Goal: Information Seeking & Learning: Learn about a topic

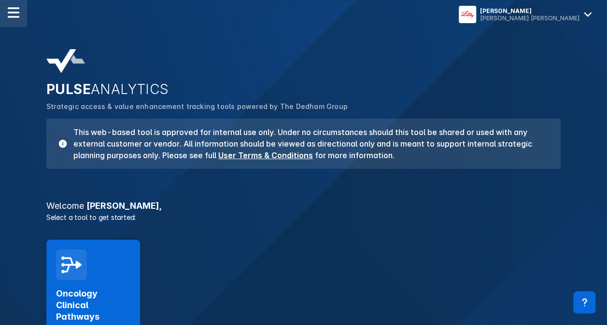
click at [21, 12] on div at bounding box center [13, 13] width 27 height 27
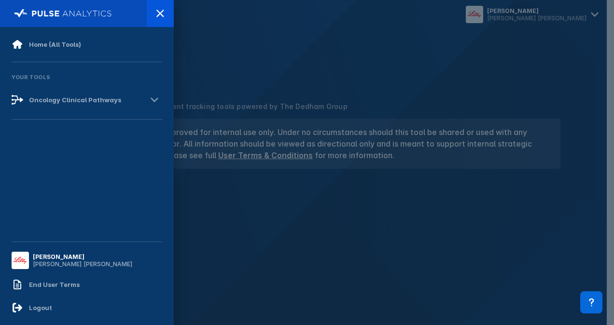
click at [215, 80] on div at bounding box center [307, 162] width 614 height 325
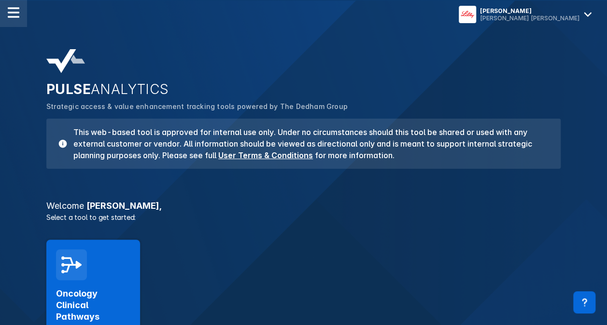
click at [6, 11] on div at bounding box center [13, 13] width 27 height 27
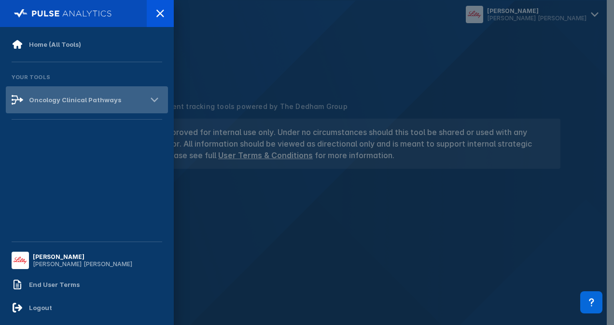
click at [42, 92] on div "Oncology Clinical Pathways" at bounding box center [87, 99] width 162 height 27
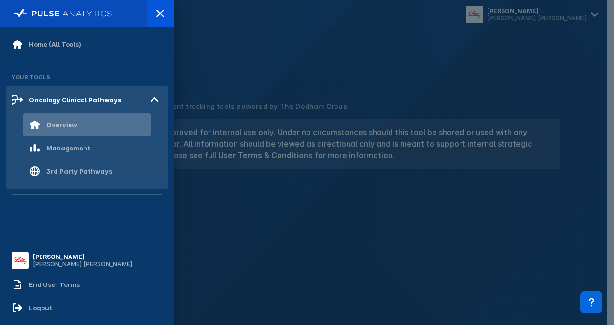
click at [77, 126] on div "Overview" at bounding box center [86, 124] width 127 height 23
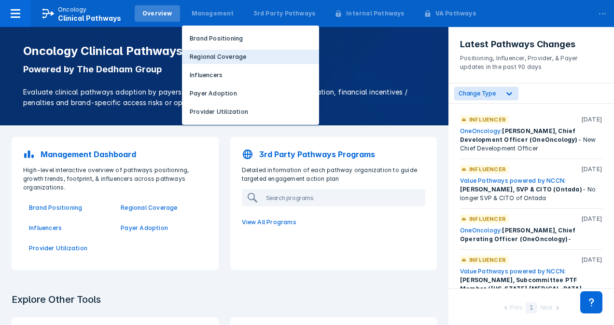
click at [211, 60] on p "Regional Coverage" at bounding box center [218, 57] width 56 height 9
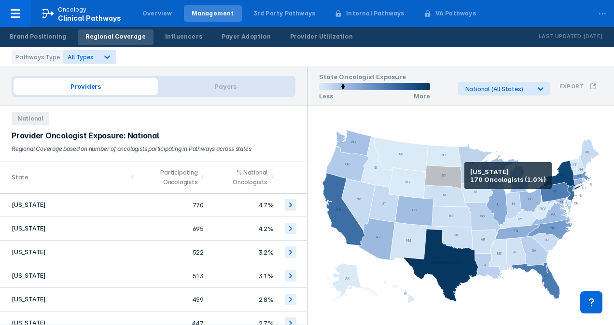
click at [464, 176] on icon at bounding box center [476, 163] width 34 height 39
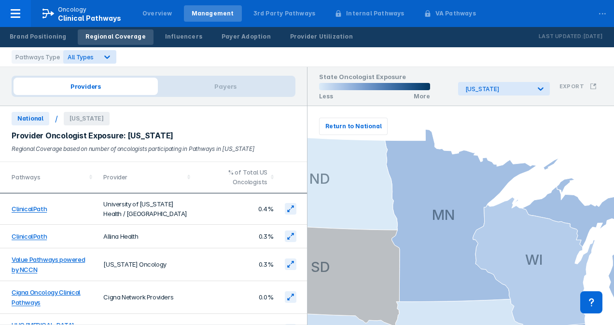
click at [254, 98] on div "Providers Payers" at bounding box center [153, 86] width 307 height 39
drag, startPoint x: 211, startPoint y: 86, endPoint x: 202, endPoint y: 100, distance: 16.9
click at [210, 86] on span "Payers" at bounding box center [226, 86] width 136 height 17
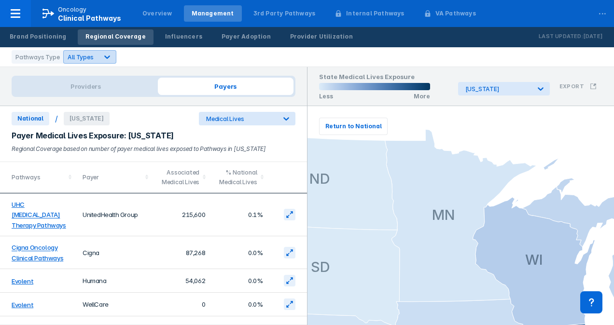
click at [98, 56] on div at bounding box center [106, 56] width 17 height 17
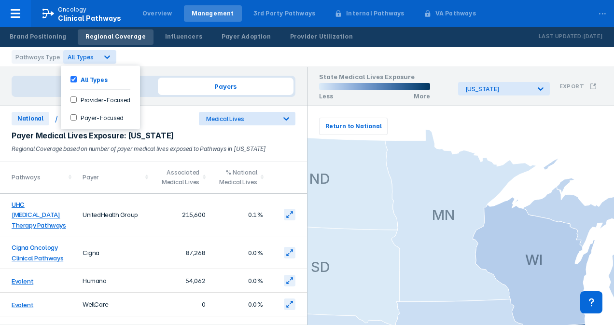
click at [97, 99] on label "Provider-Focused" at bounding box center [104, 100] width 54 height 8
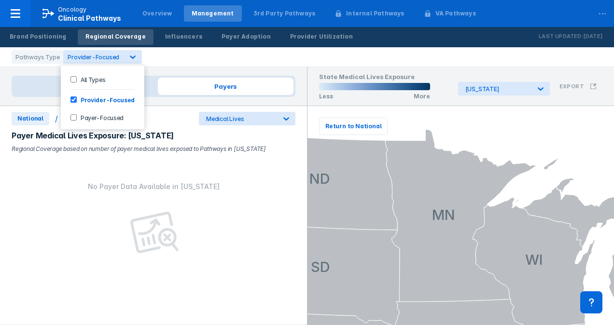
drag, startPoint x: 93, startPoint y: 108, endPoint x: 90, endPoint y: 120, distance: 12.1
click at [93, 108] on div "All Types Provider-Focused Payer-Focused" at bounding box center [103, 98] width 84 height 64
click at [89, 117] on label "Payer-Focused" at bounding box center [100, 117] width 47 height 8
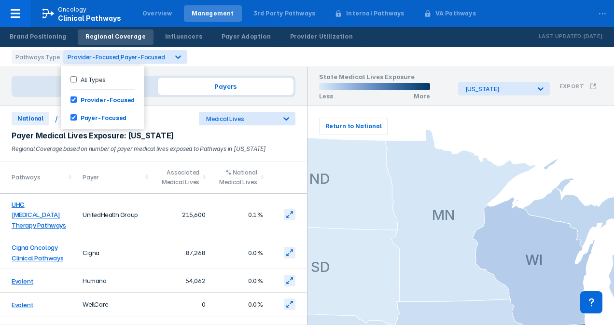
click at [149, 145] on div "Regional Coverage based on number of payer medical lives exposed to Pathways in…" at bounding box center [154, 149] width 284 height 10
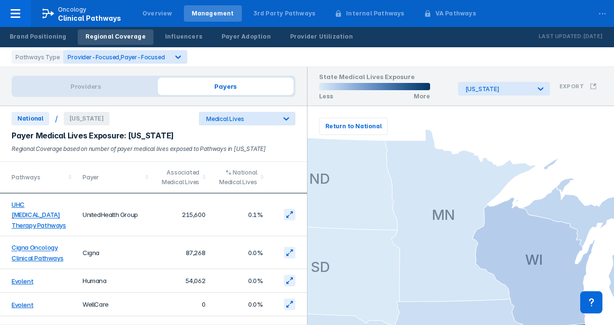
click at [219, 81] on span "Payers" at bounding box center [226, 86] width 136 height 17
click at [138, 94] on span "Providers" at bounding box center [86, 86] width 144 height 17
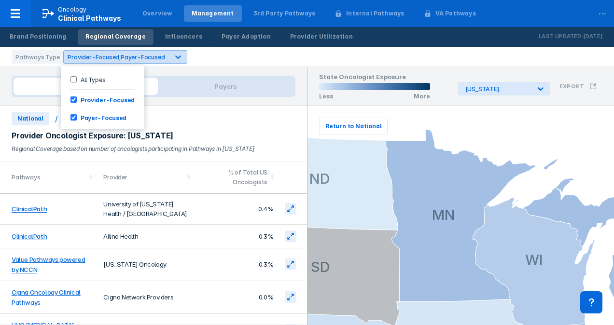
click at [137, 61] on div "Provider-Focused, Payer-Focused" at bounding box center [116, 57] width 105 height 9
click at [93, 83] on label "All Types" at bounding box center [91, 79] width 28 height 8
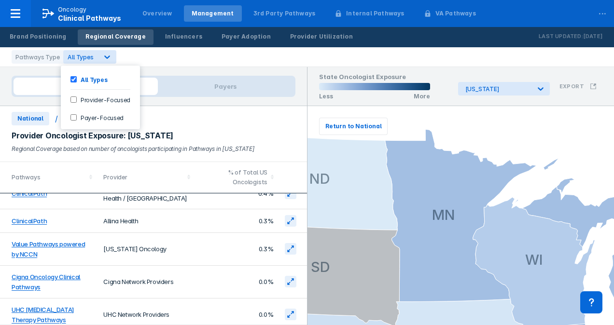
scroll to position [20, 0]
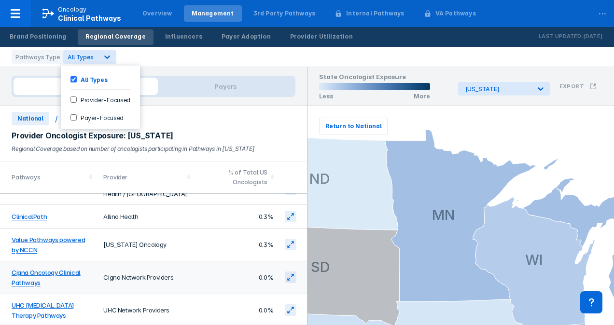
click at [0, 290] on html "Oncology Clinical Pathways Overview Management 3rd Party Pathways Internal Path…" at bounding box center [307, 162] width 614 height 325
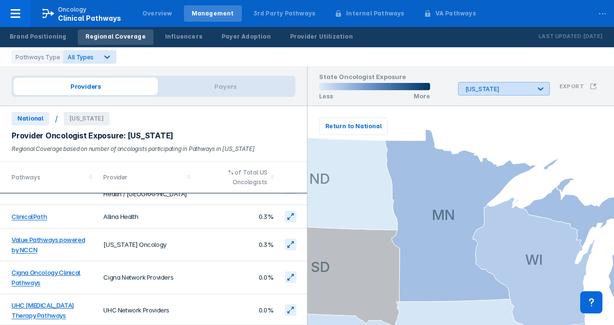
click at [516, 91] on div "[US_STATE]" at bounding box center [497, 88] width 65 height 7
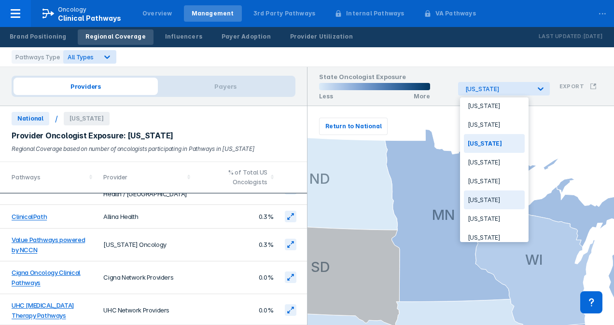
scroll to position [386, 0]
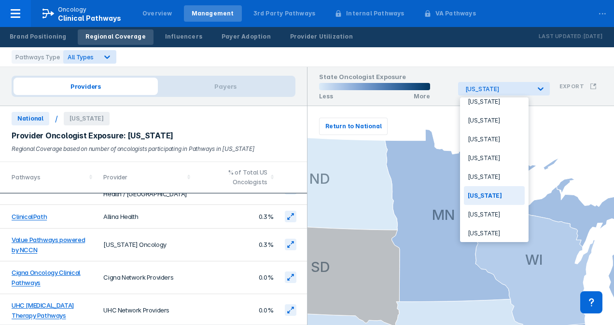
click at [509, 186] on div "[US_STATE]" at bounding box center [494, 195] width 61 height 19
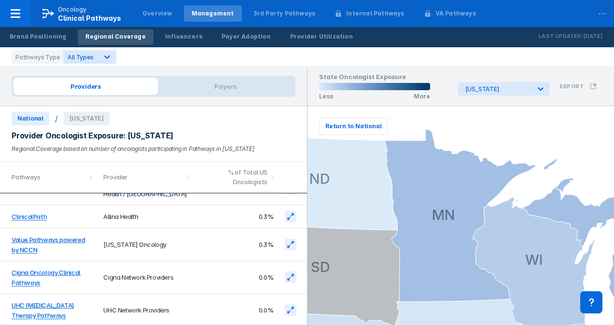
click at [508, 181] on icon "AL AK AZ AR CA CO CT DE FL [GEOGRAPHIC_DATA] HI ID IL IN [GEOGRAPHIC_DATA] [GEO…" at bounding box center [461, 215] width 307 height 219
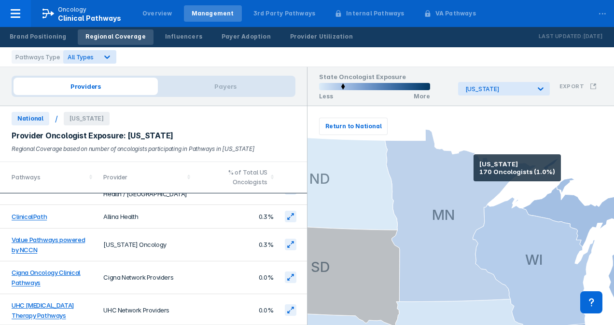
drag, startPoint x: 508, startPoint y: 181, endPoint x: 475, endPoint y: 169, distance: 34.7
click at [474, 168] on icon at bounding box center [461, 215] width 152 height 172
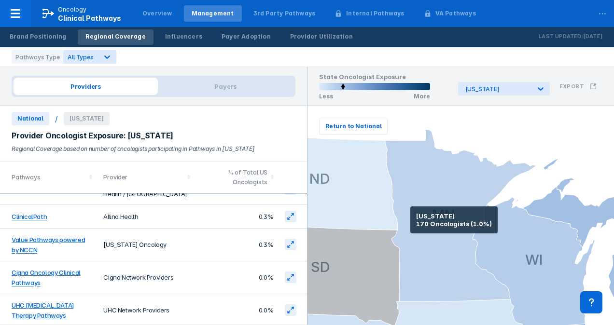
click at [440, 212] on icon at bounding box center [461, 215] width 152 height 172
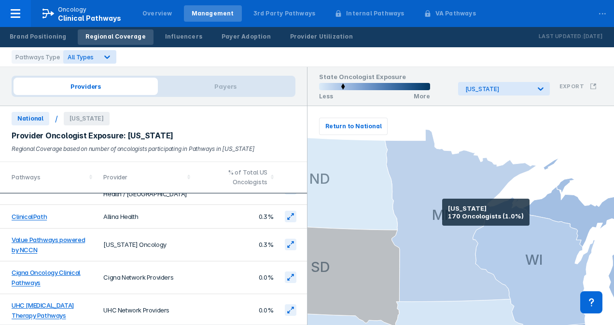
click at [442, 212] on icon at bounding box center [461, 215] width 152 height 172
